Goal: Transaction & Acquisition: Download file/media

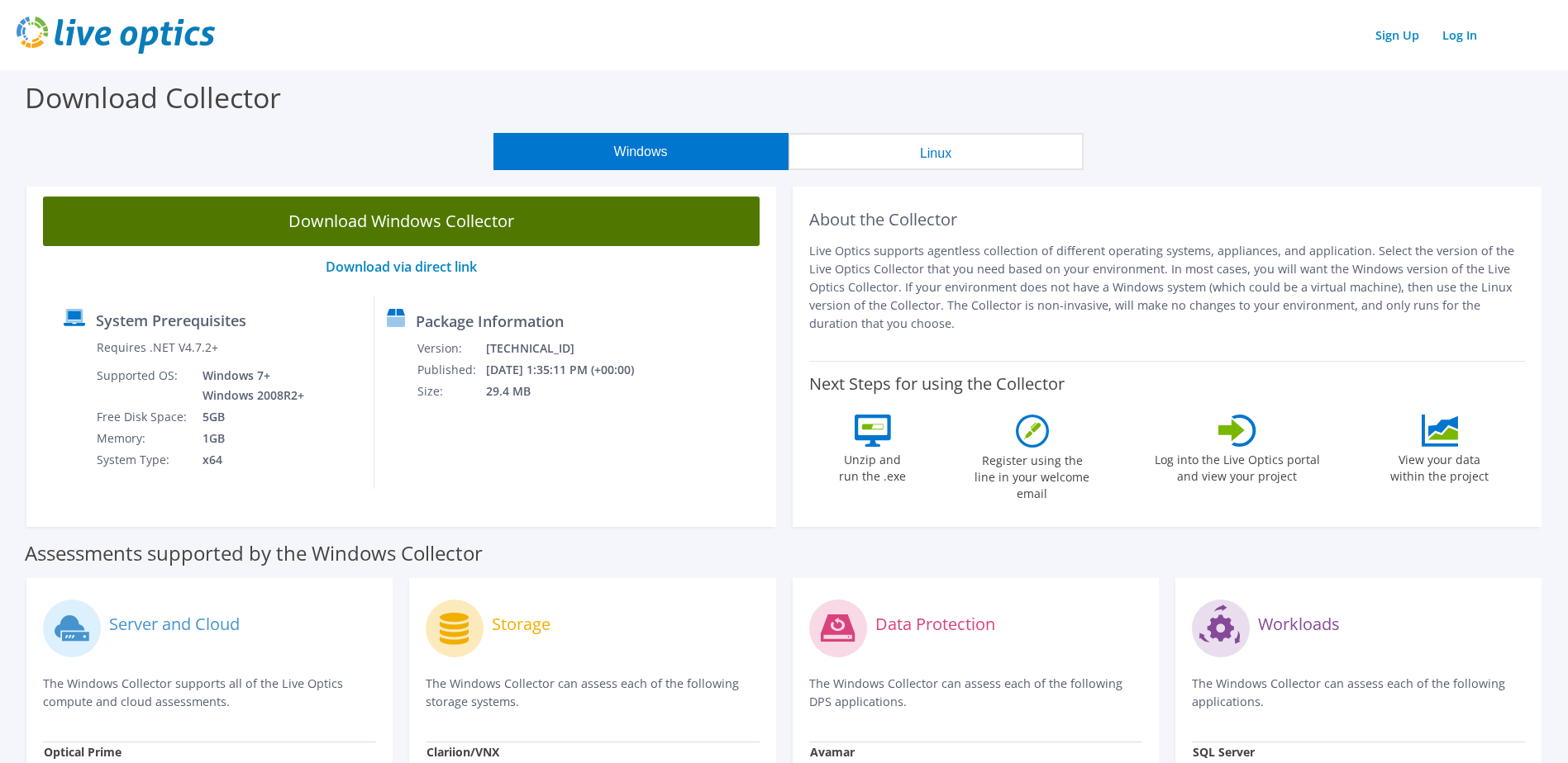
click at [484, 229] on link "Download Windows Collector" at bounding box center [401, 221] width 717 height 50
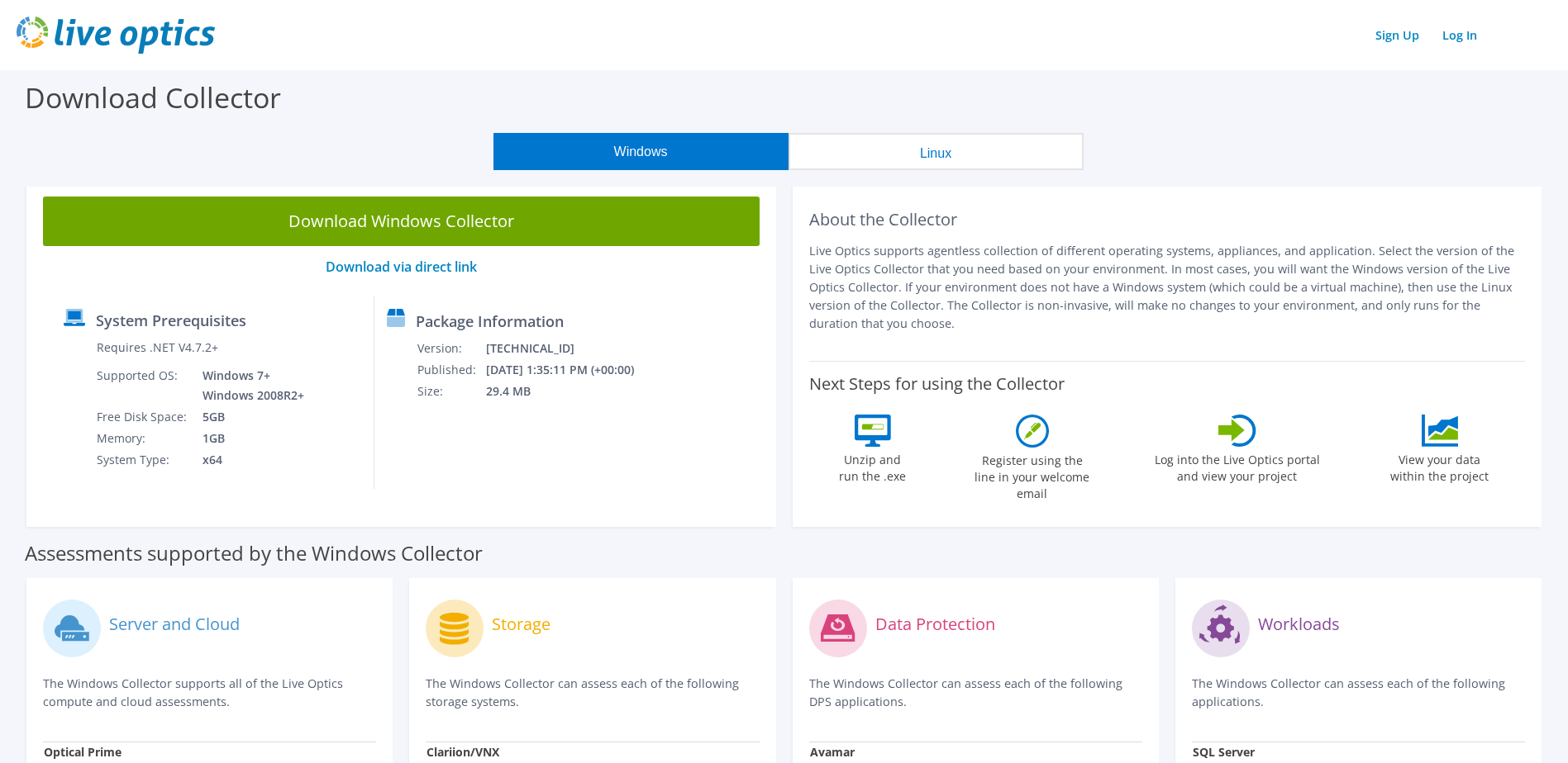
click at [1455, 105] on div "Download Collector" at bounding box center [784, 102] width 1551 height 63
click at [713, 362] on div "System Prerequisites Requires .NET V4.7.2+ Supported OS: Windows 7+ Windows 200…" at bounding box center [401, 393] width 700 height 193
